Goal: Task Accomplishment & Management: Use online tool/utility

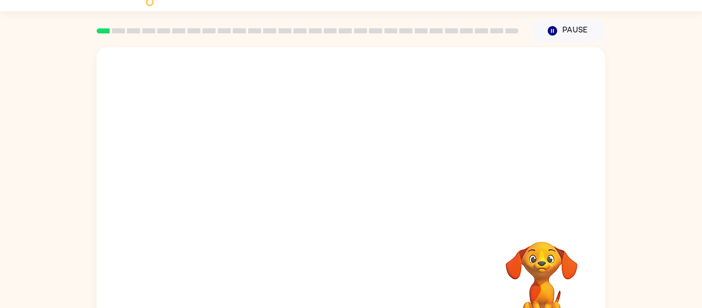
scroll to position [53, 0]
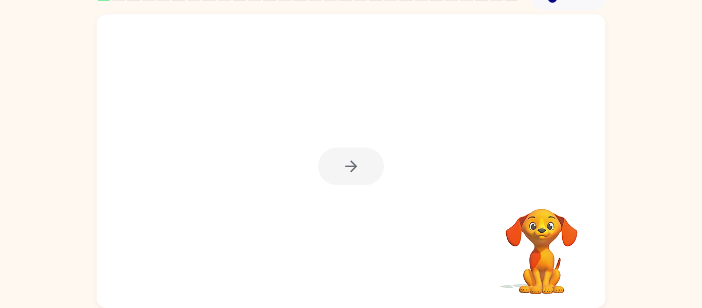
click at [359, 162] on div at bounding box center [351, 166] width 66 height 38
click at [359, 162] on icon "button" at bounding box center [351, 166] width 18 height 18
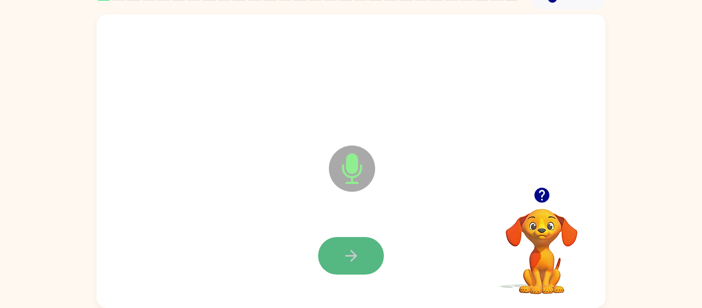
click at [356, 248] on icon "button" at bounding box center [351, 256] width 18 height 18
click at [338, 267] on button "button" at bounding box center [351, 256] width 66 height 38
click at [341, 264] on button "button" at bounding box center [351, 256] width 66 height 38
click at [367, 246] on button "button" at bounding box center [351, 256] width 66 height 38
click at [377, 259] on button "button" at bounding box center [351, 256] width 66 height 38
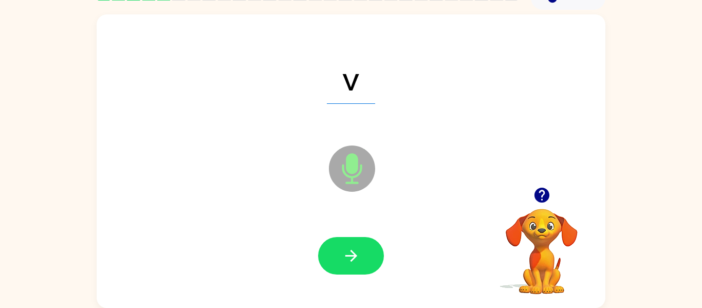
click at [352, 235] on div at bounding box center [351, 256] width 488 height 84
click at [361, 259] on button "button" at bounding box center [351, 256] width 66 height 38
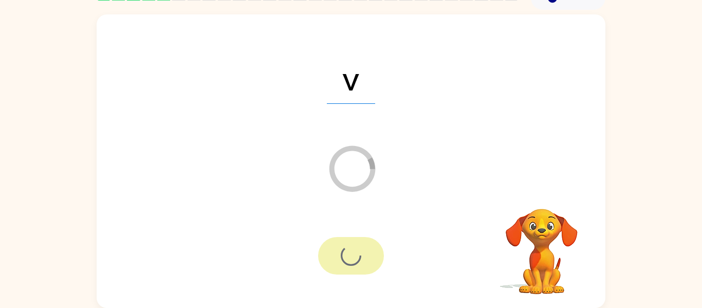
click at [361, 259] on div at bounding box center [351, 256] width 66 height 38
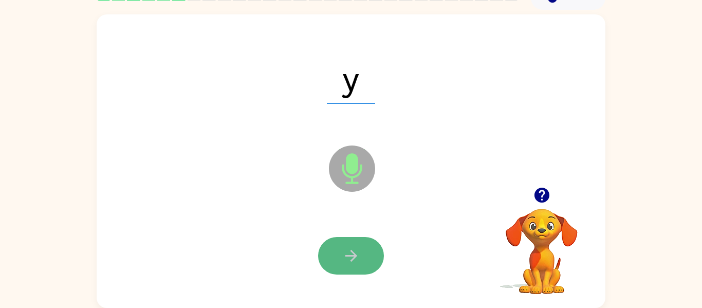
click at [347, 251] on icon "button" at bounding box center [351, 256] width 18 height 18
click at [339, 254] on button "button" at bounding box center [351, 256] width 66 height 38
click at [342, 257] on icon "button" at bounding box center [351, 256] width 18 height 18
click at [377, 257] on button "button" at bounding box center [351, 256] width 66 height 38
click at [343, 252] on icon "button" at bounding box center [351, 256] width 18 height 18
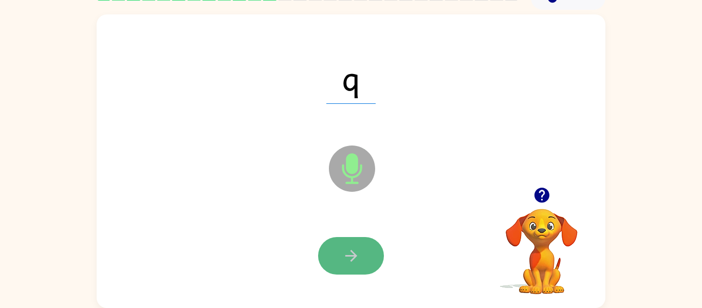
click at [345, 247] on icon "button" at bounding box center [351, 256] width 18 height 18
click at [339, 252] on button "button" at bounding box center [351, 256] width 66 height 38
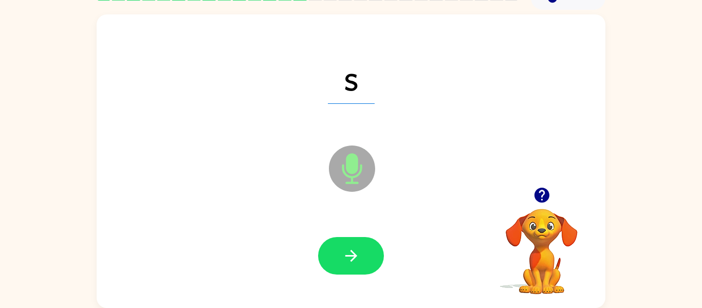
scroll to position [0, 0]
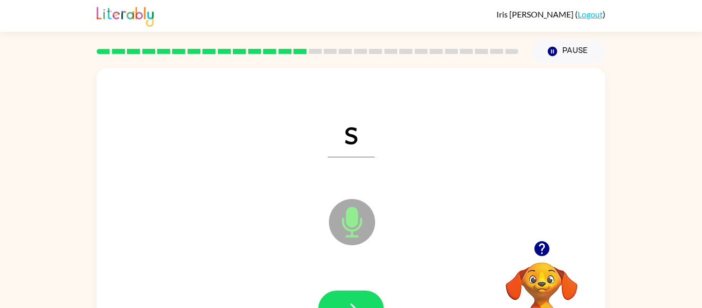
click at [339, 256] on icon "Microphone The Microphone is here when it is your turn to talk" at bounding box center [403, 234] width 154 height 77
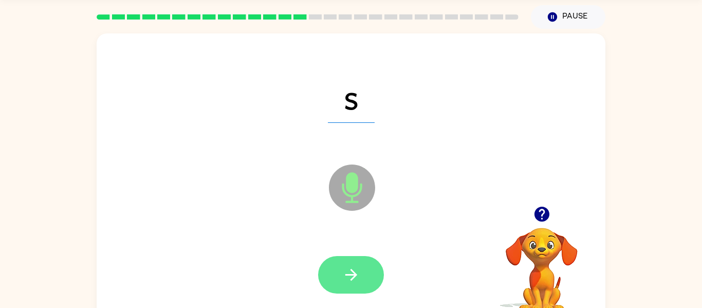
scroll to position [41, 0]
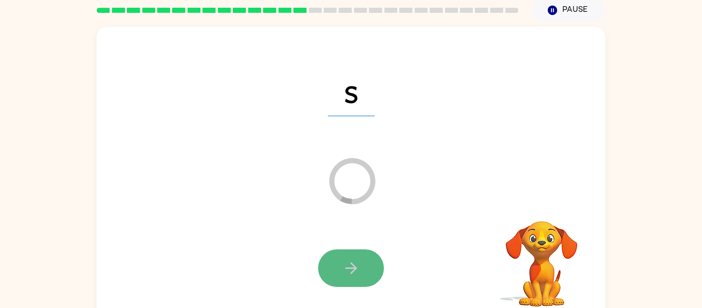
click at [364, 263] on button "button" at bounding box center [351, 268] width 66 height 38
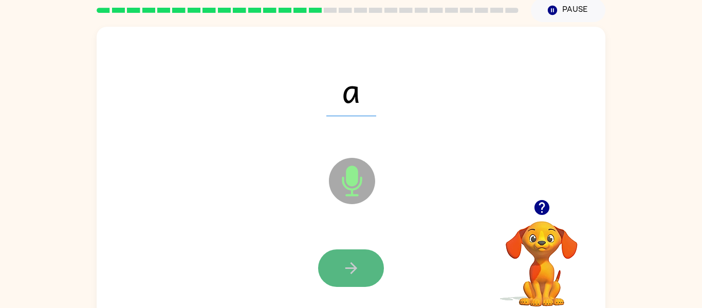
click at [352, 262] on icon "button" at bounding box center [351, 268] width 18 height 18
click at [369, 256] on button "button" at bounding box center [351, 268] width 66 height 38
click at [357, 267] on icon "button" at bounding box center [351, 268] width 18 height 18
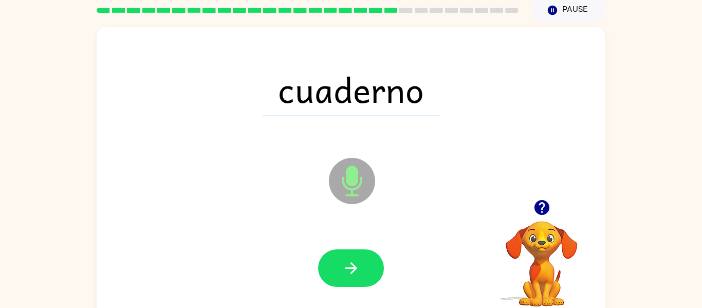
click at [347, 287] on div at bounding box center [351, 268] width 488 height 84
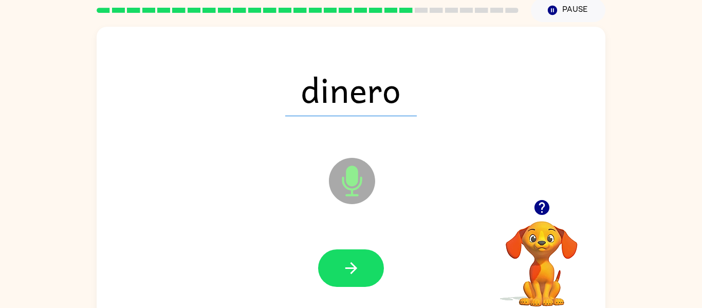
click at [344, 246] on div at bounding box center [351, 268] width 488 height 84
click at [347, 257] on button "button" at bounding box center [351, 268] width 66 height 38
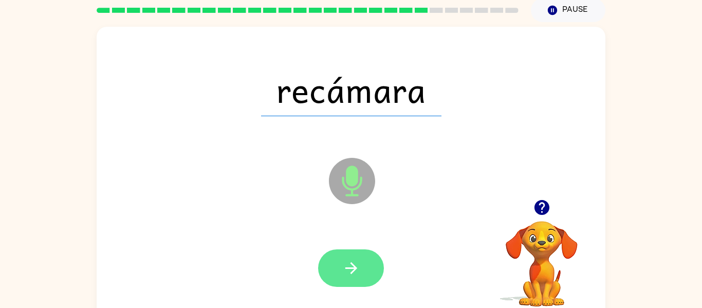
click at [359, 253] on button "button" at bounding box center [351, 268] width 66 height 38
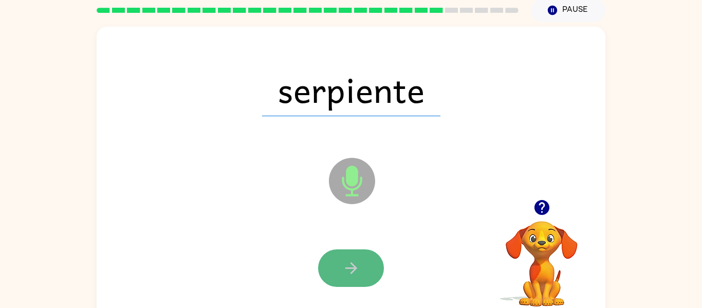
drag, startPoint x: 366, startPoint y: 275, endPoint x: 370, endPoint y: 281, distance: 6.7
click at [370, 281] on button "button" at bounding box center [351, 268] width 66 height 38
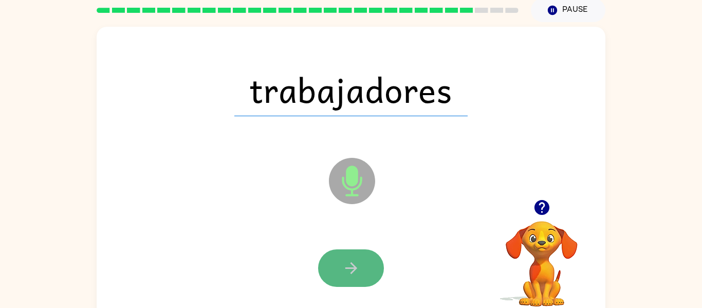
click at [360, 263] on button "button" at bounding box center [351, 268] width 66 height 38
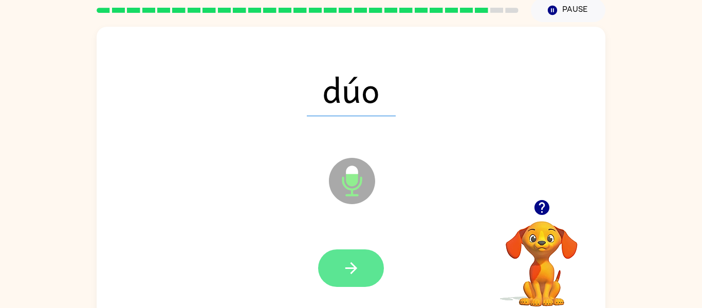
click at [353, 257] on button "button" at bounding box center [351, 268] width 66 height 38
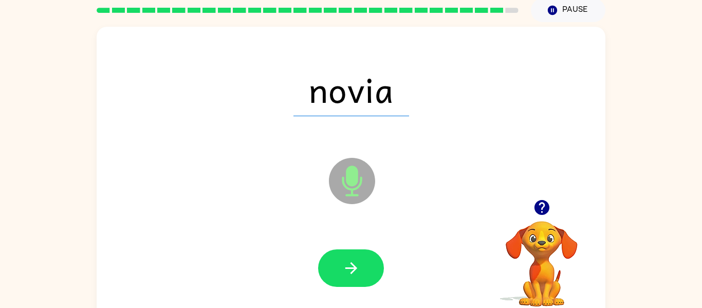
drag, startPoint x: 349, startPoint y: 294, endPoint x: 348, endPoint y: 287, distance: 6.7
click at [348, 287] on div at bounding box center [351, 268] width 488 height 84
